Goal: Information Seeking & Learning: Learn about a topic

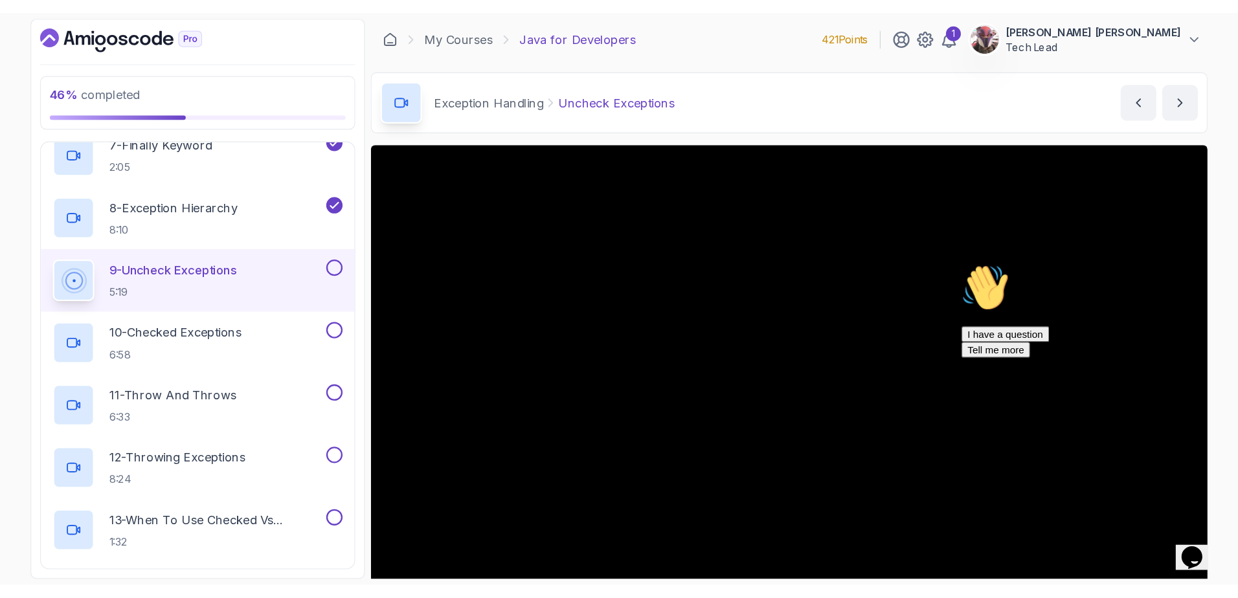
scroll to position [846, 0]
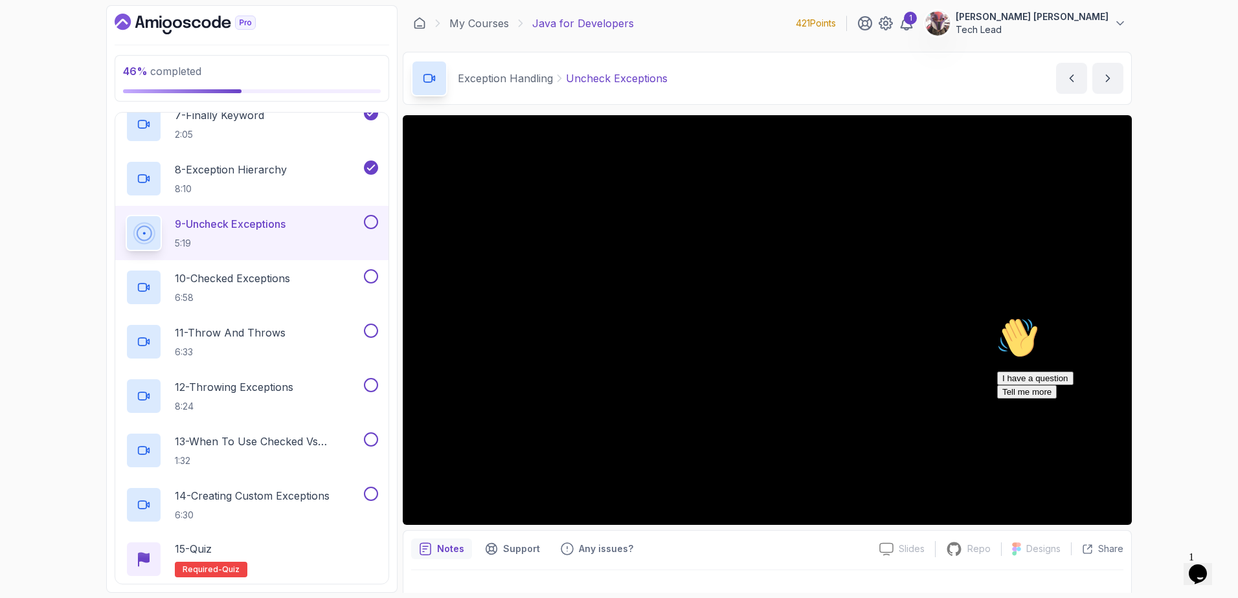
click at [997, 317] on icon "Chat attention grabber" at bounding box center [997, 317] width 0 height 0
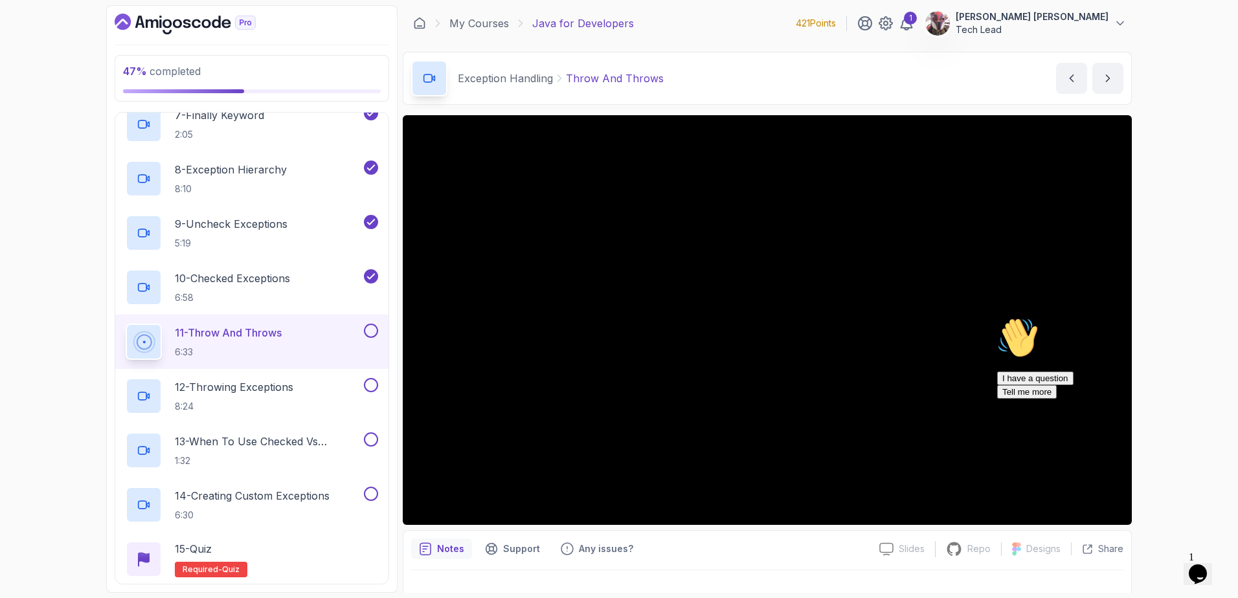
click at [997, 317] on icon "Chat attention grabber" at bounding box center [997, 317] width 0 height 0
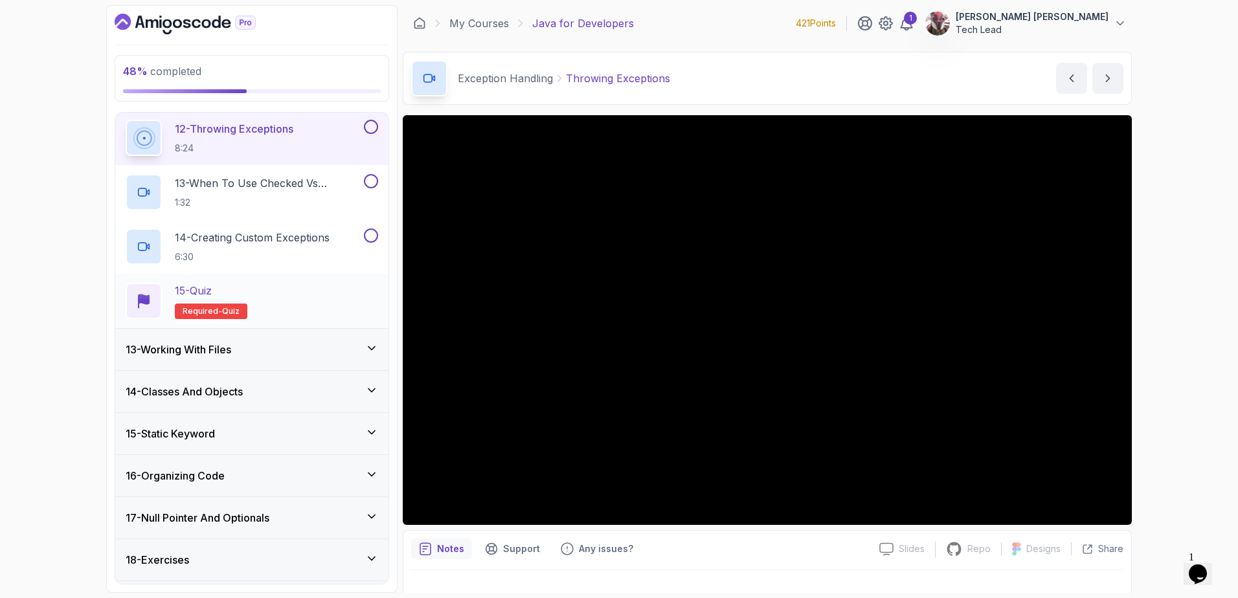
scroll to position [1105, 0]
click at [370, 515] on icon at bounding box center [371, 516] width 13 height 13
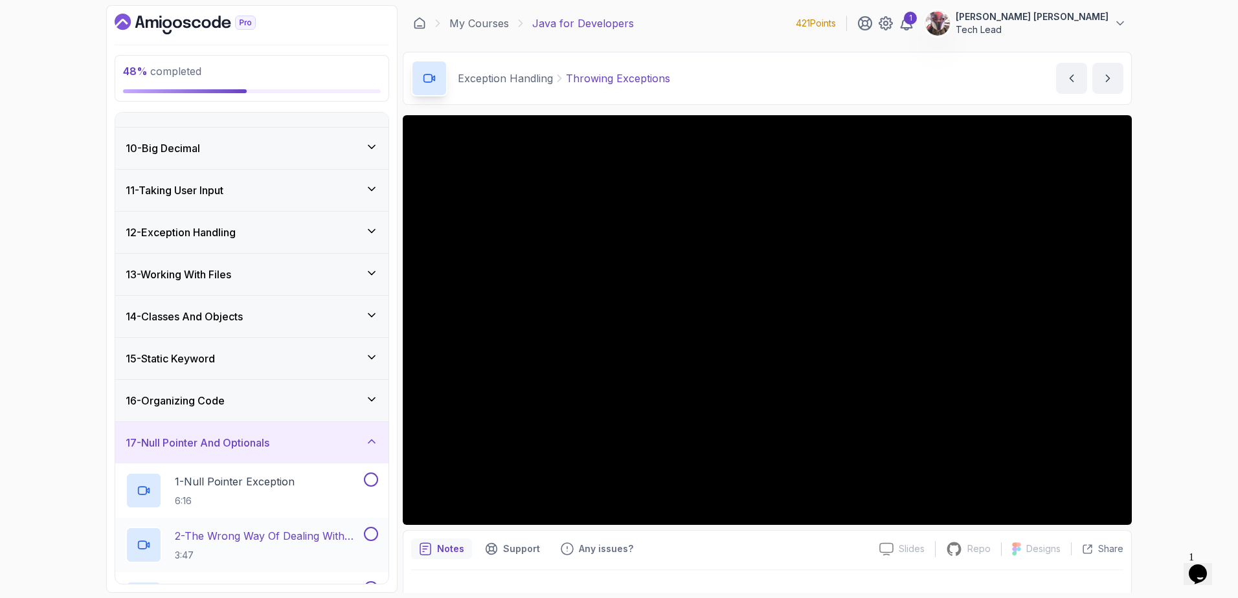
scroll to position [458, 0]
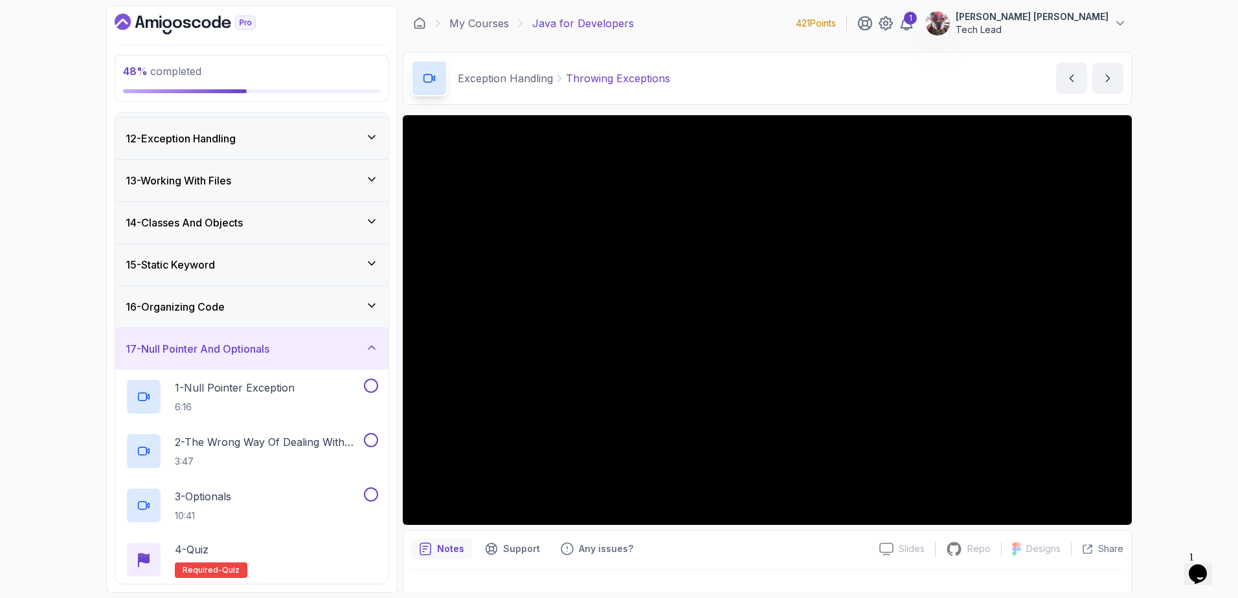
click at [376, 136] on icon at bounding box center [371, 137] width 13 height 13
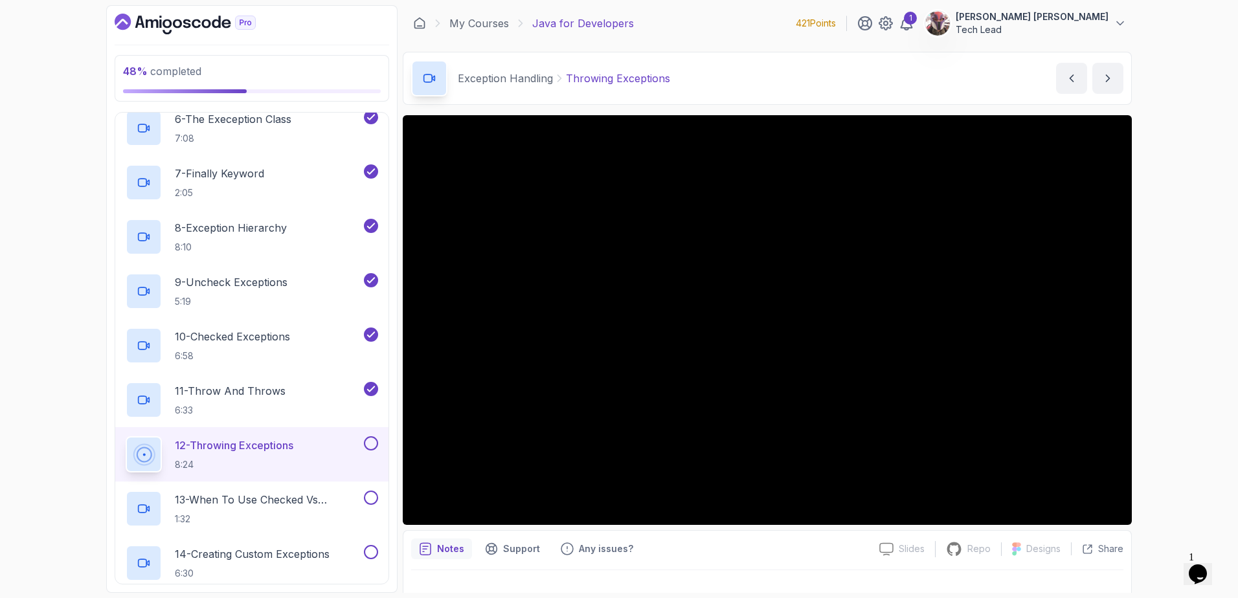
scroll to position [846, 0]
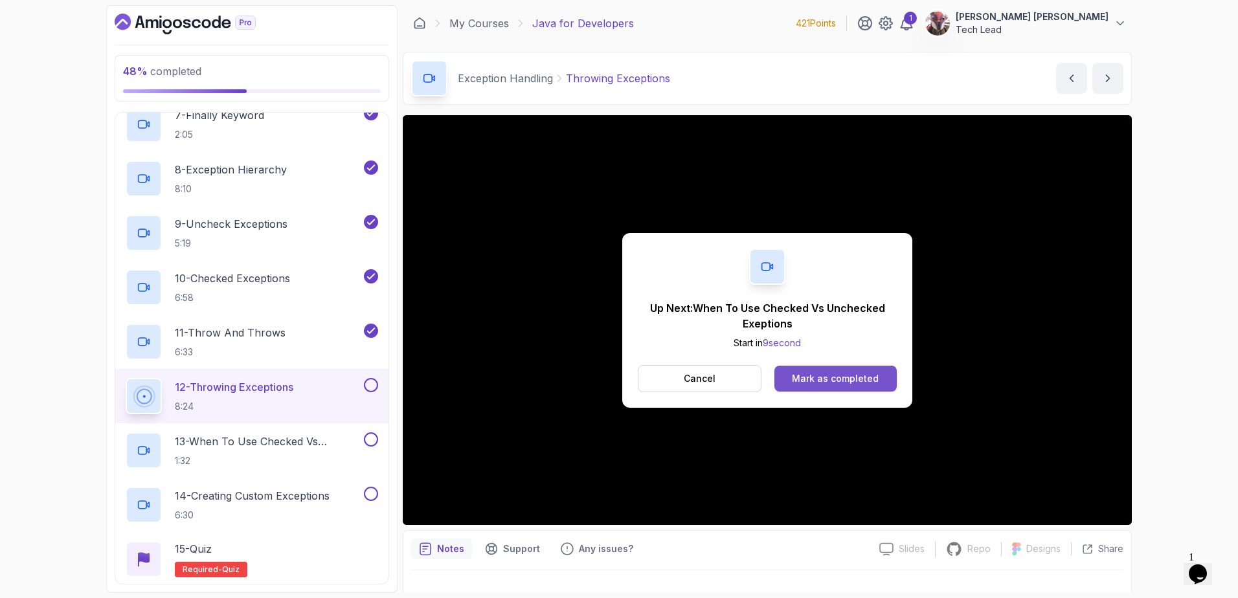
click at [858, 379] on div "Mark as completed" at bounding box center [835, 378] width 87 height 13
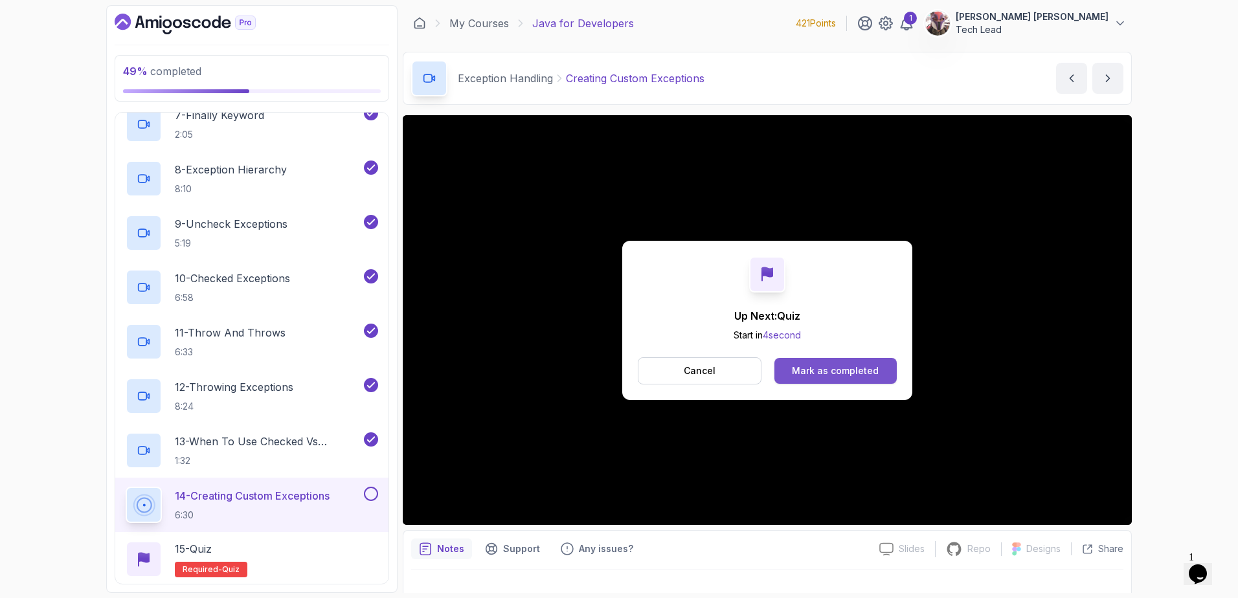
click at [806, 371] on div "Mark as completed" at bounding box center [835, 371] width 87 height 13
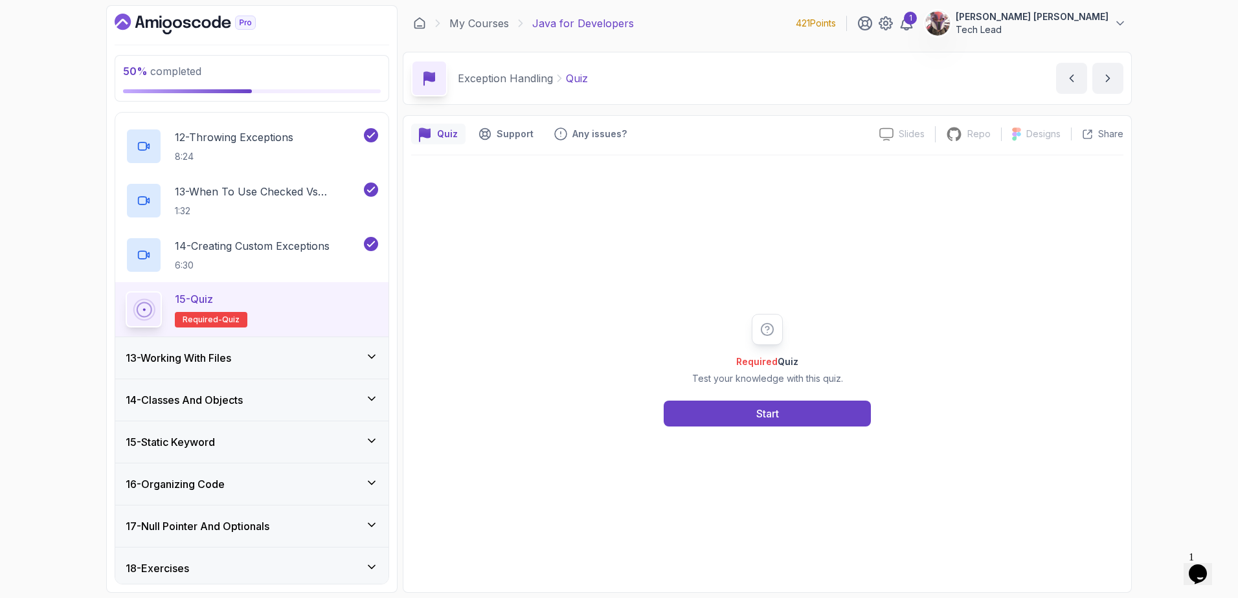
scroll to position [1105, 0]
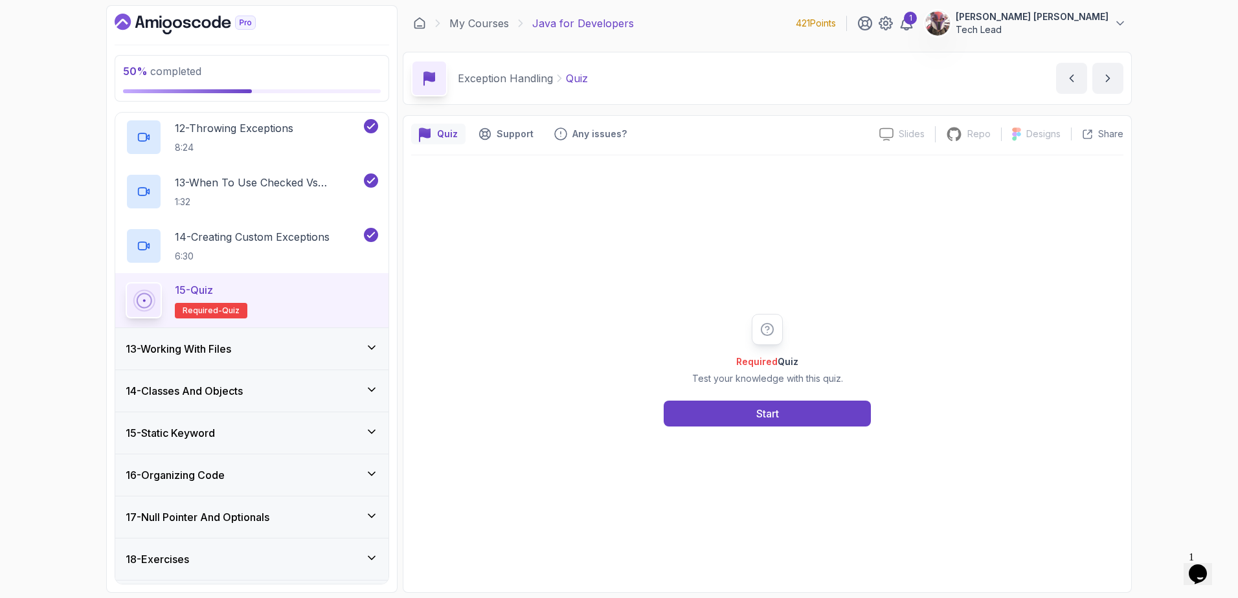
click at [231, 354] on h3 "13 - Working With Files" at bounding box center [179, 349] width 106 height 16
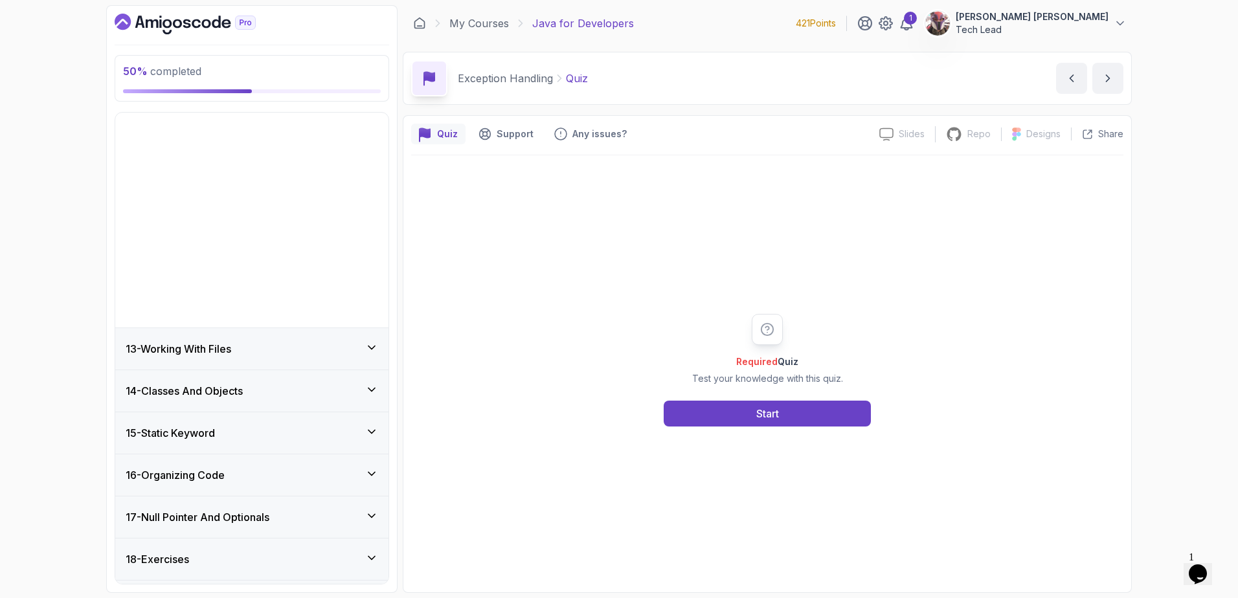
scroll to position [328, 0]
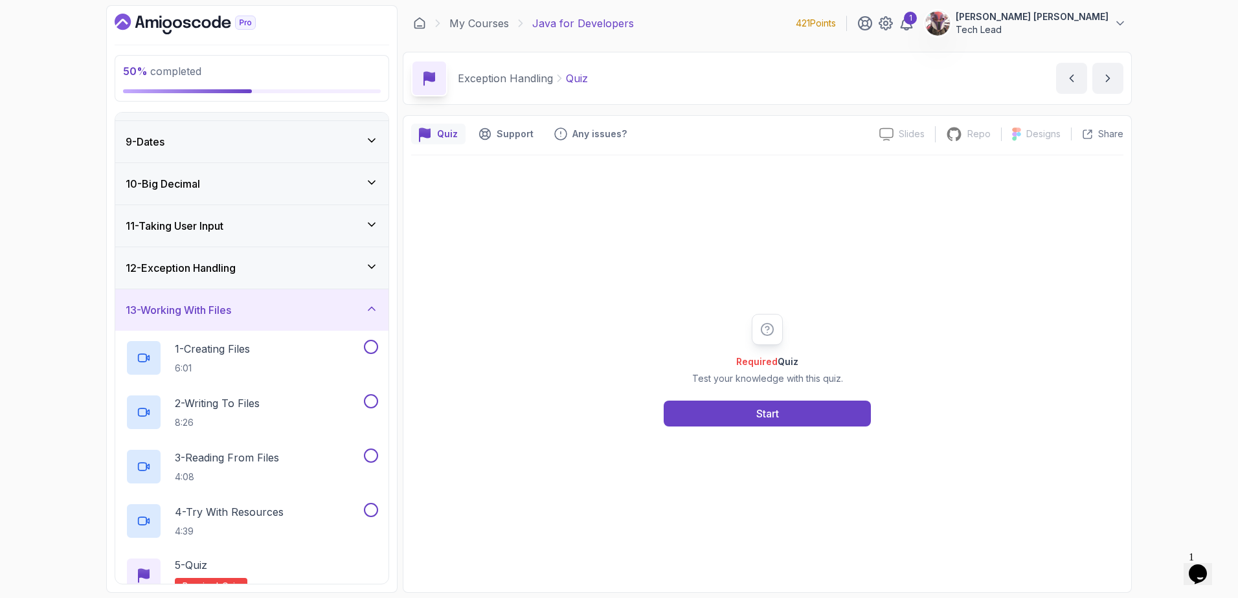
click at [370, 310] on icon at bounding box center [371, 308] width 13 height 13
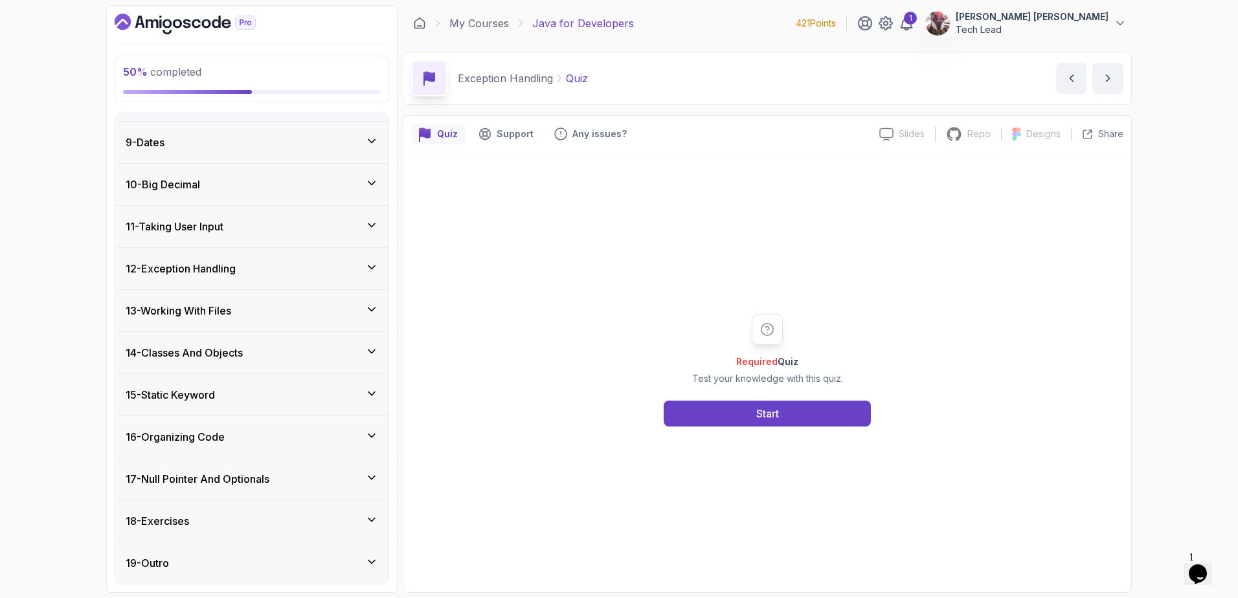
click at [223, 350] on h3 "14 - Classes And Objects" at bounding box center [184, 353] width 117 height 16
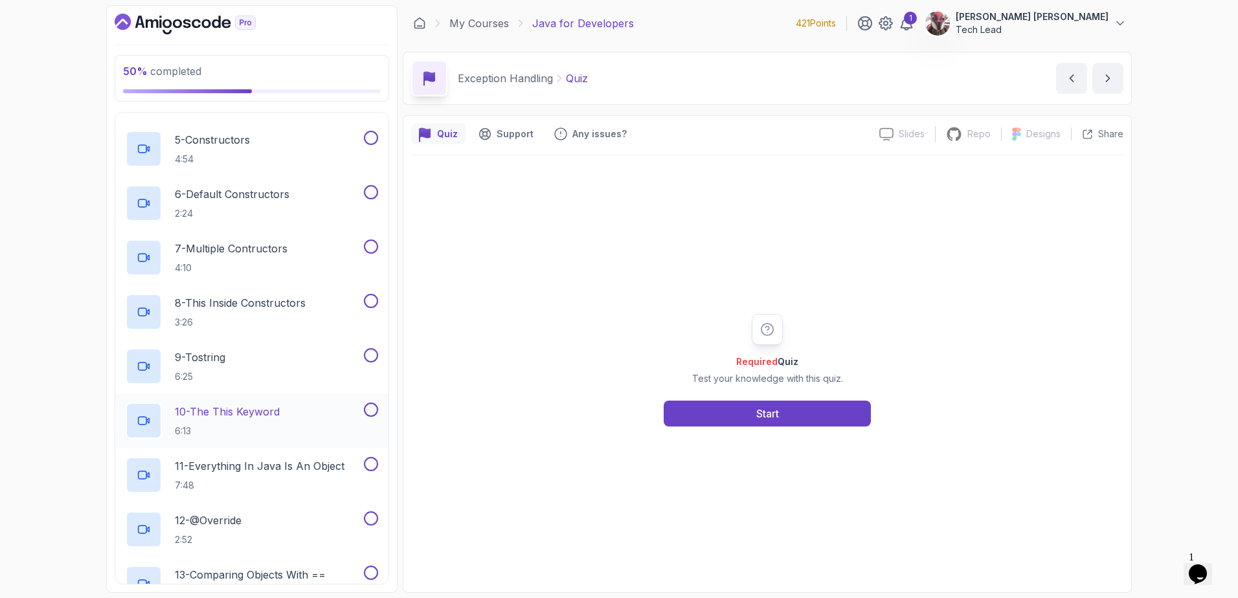
scroll to position [803, 0]
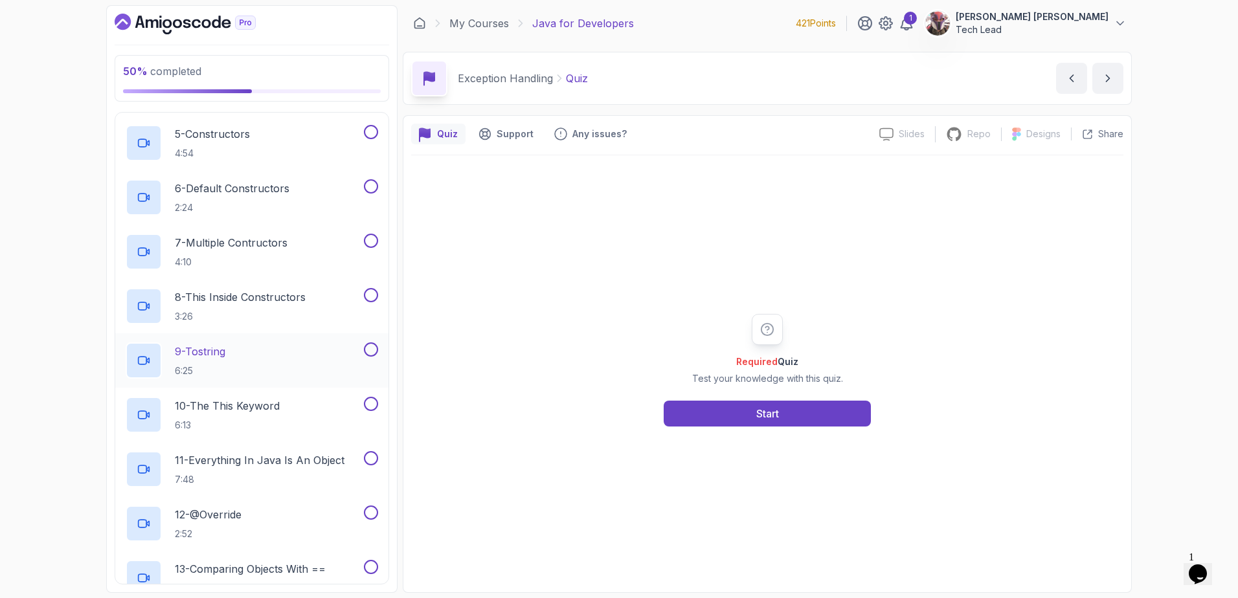
click at [216, 349] on p "9 - Tostring" at bounding box center [200, 352] width 51 height 16
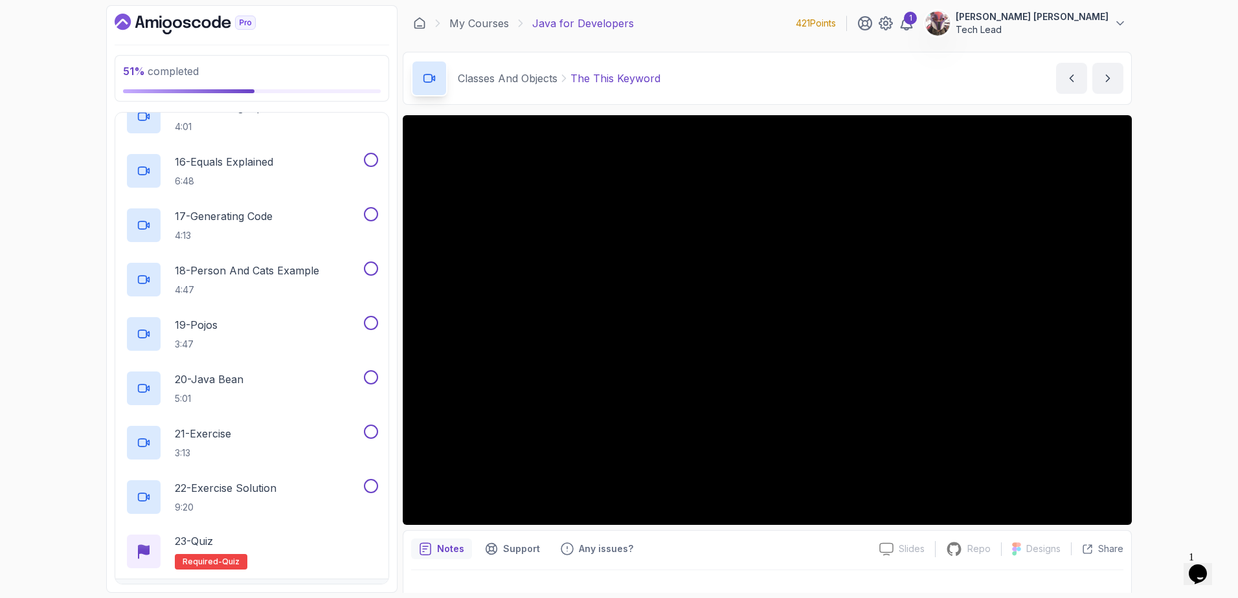
scroll to position [1407, 0]
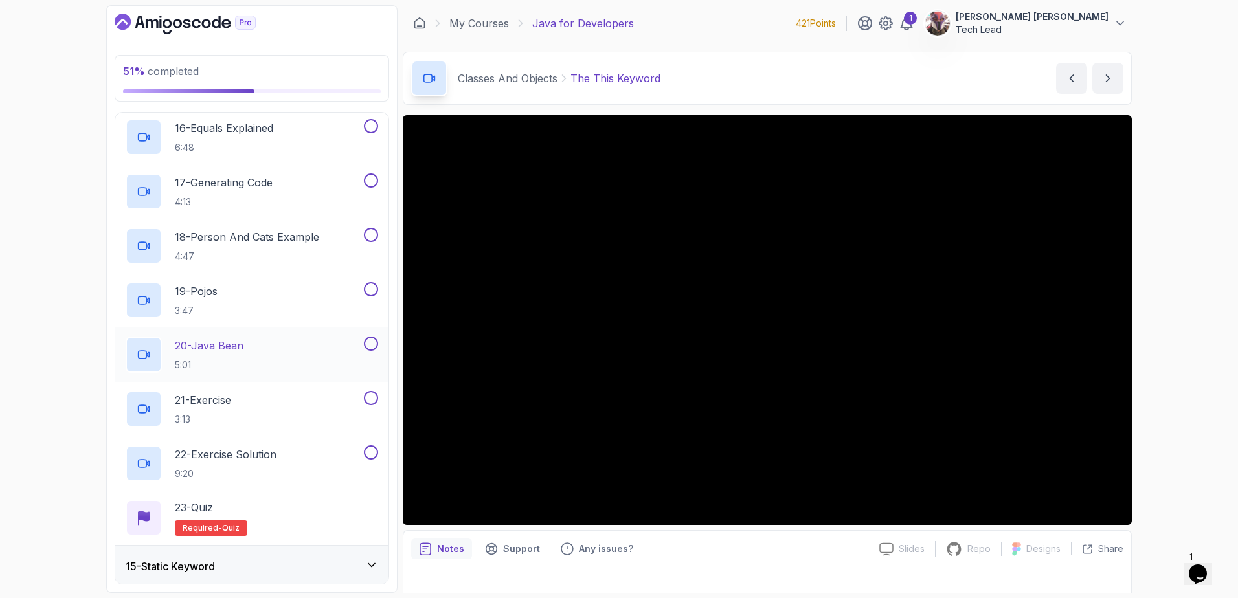
click at [254, 343] on div "20 - Java Bean 5:01" at bounding box center [244, 355] width 236 height 36
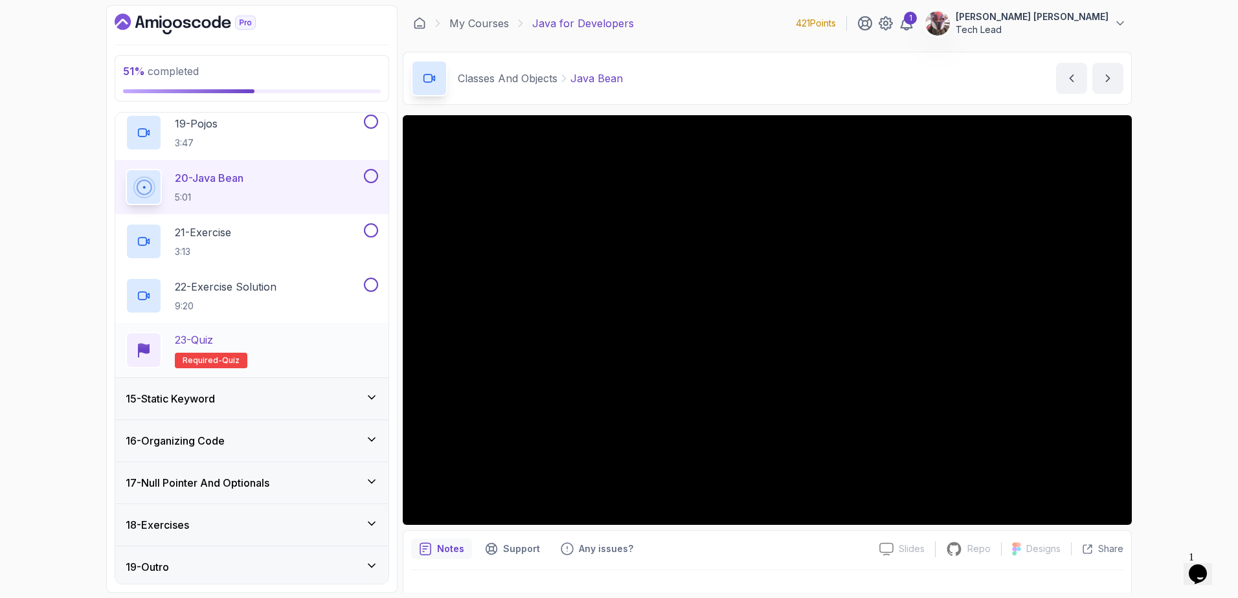
scroll to position [1579, 0]
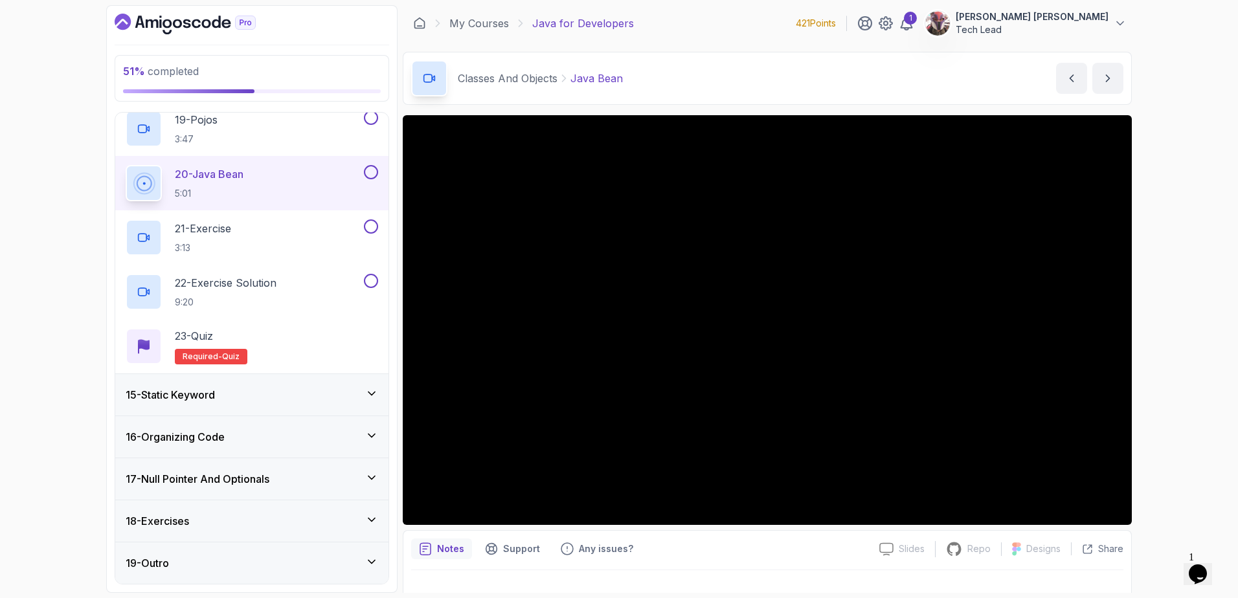
click at [207, 397] on h3 "15 - Static Keyword" at bounding box center [170, 395] width 89 height 16
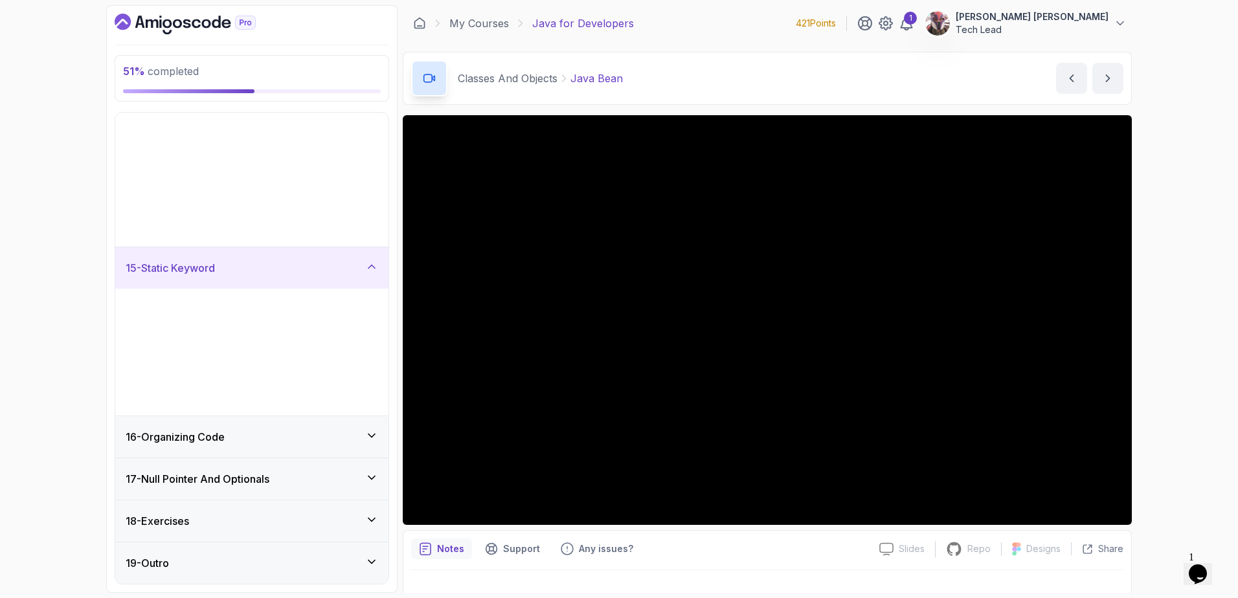
scroll to position [328, 0]
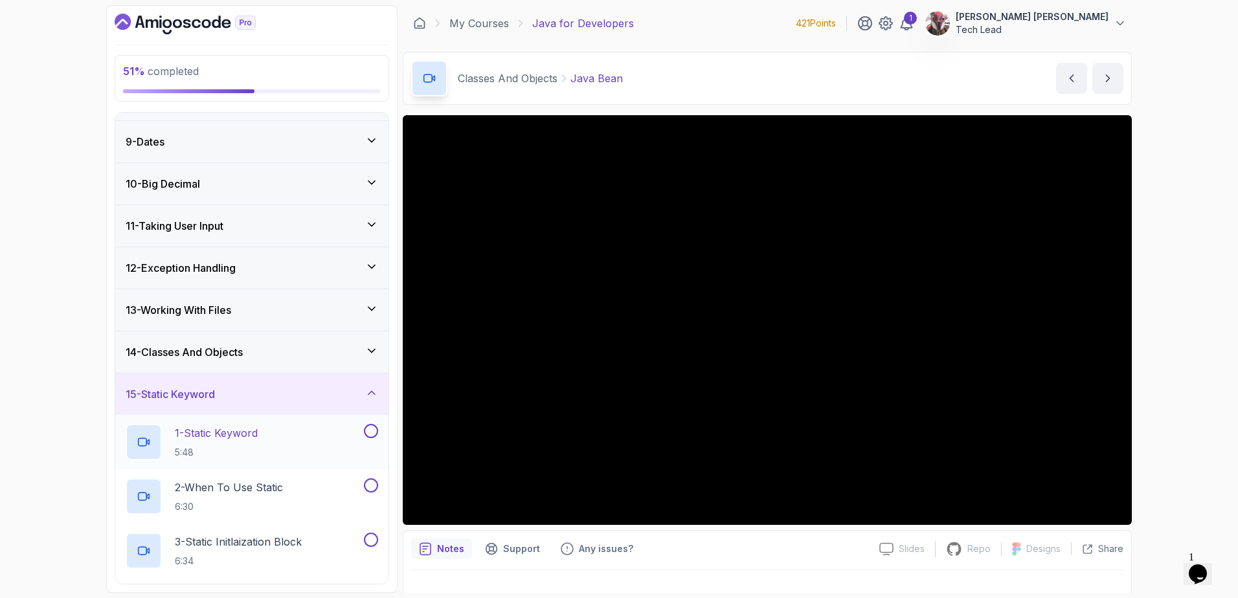
click at [235, 428] on p "1 - Static Keyword" at bounding box center [216, 433] width 83 height 16
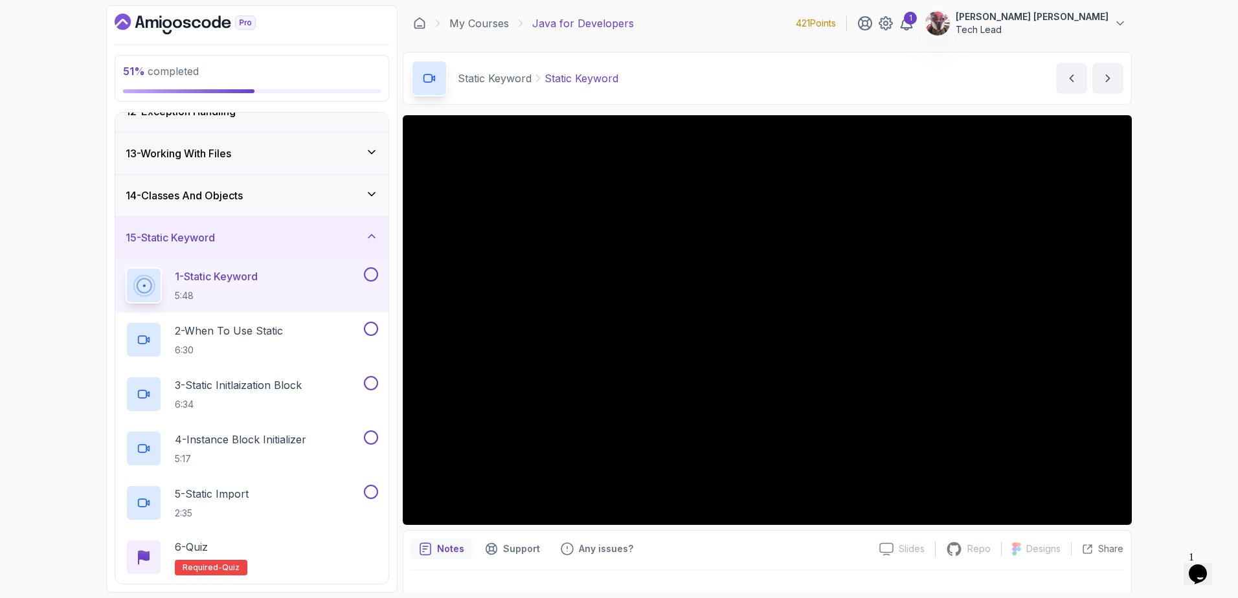
scroll to position [501, 0]
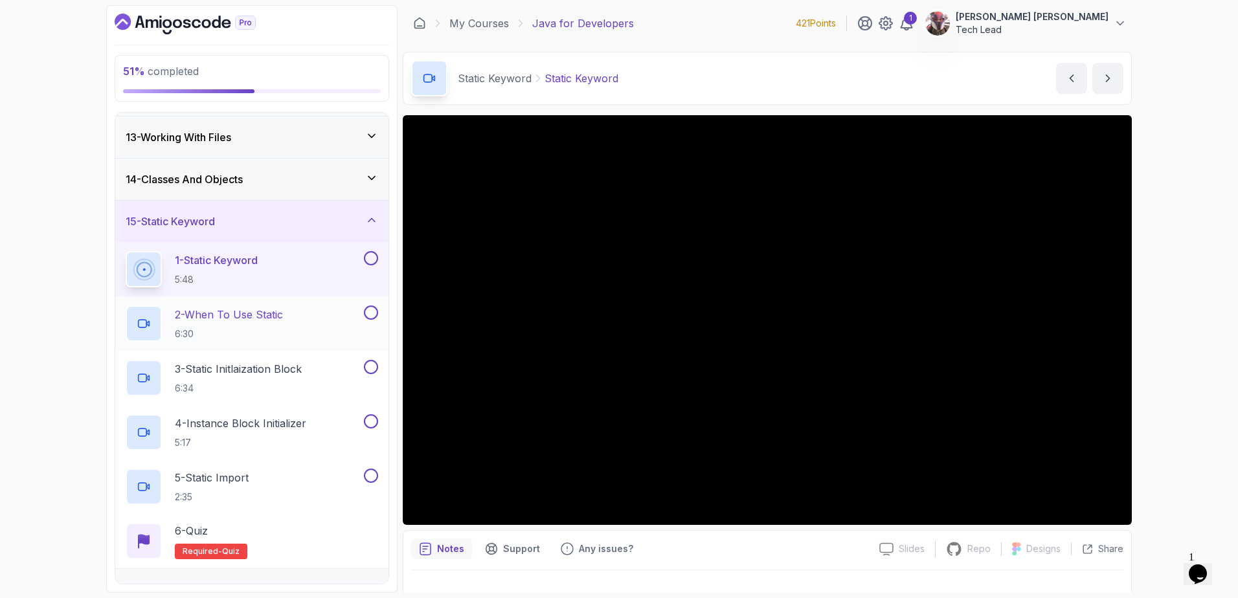
click at [251, 323] on h2 "2 - When To Use Static 6:30" at bounding box center [229, 324] width 108 height 34
